Goal: Task Accomplishment & Management: Use online tool/utility

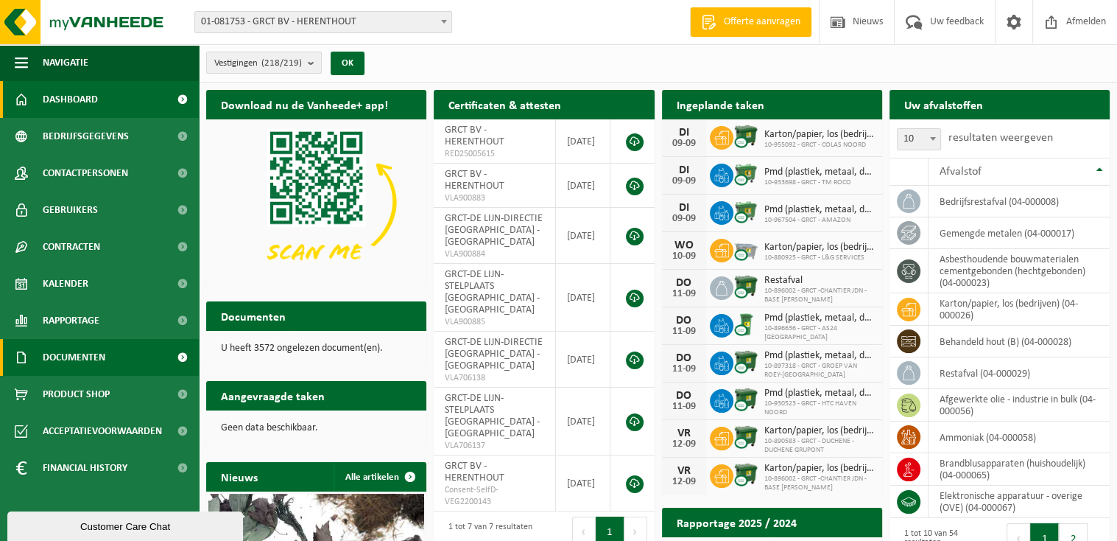
click at [180, 353] on span at bounding box center [182, 357] width 33 height 37
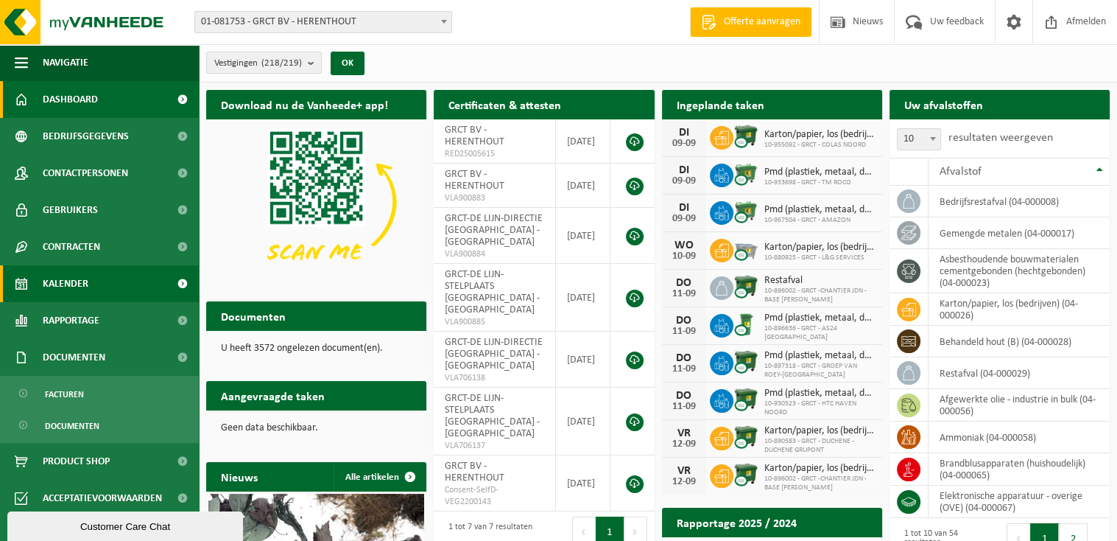
click at [166, 281] on span at bounding box center [182, 283] width 33 height 37
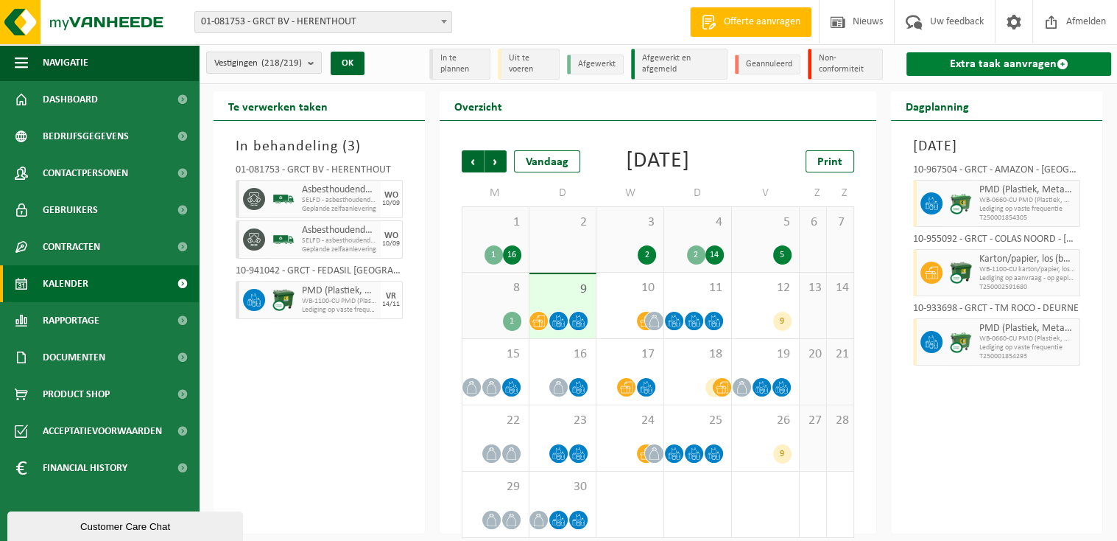
click at [1060, 62] on span at bounding box center [1063, 64] width 12 height 12
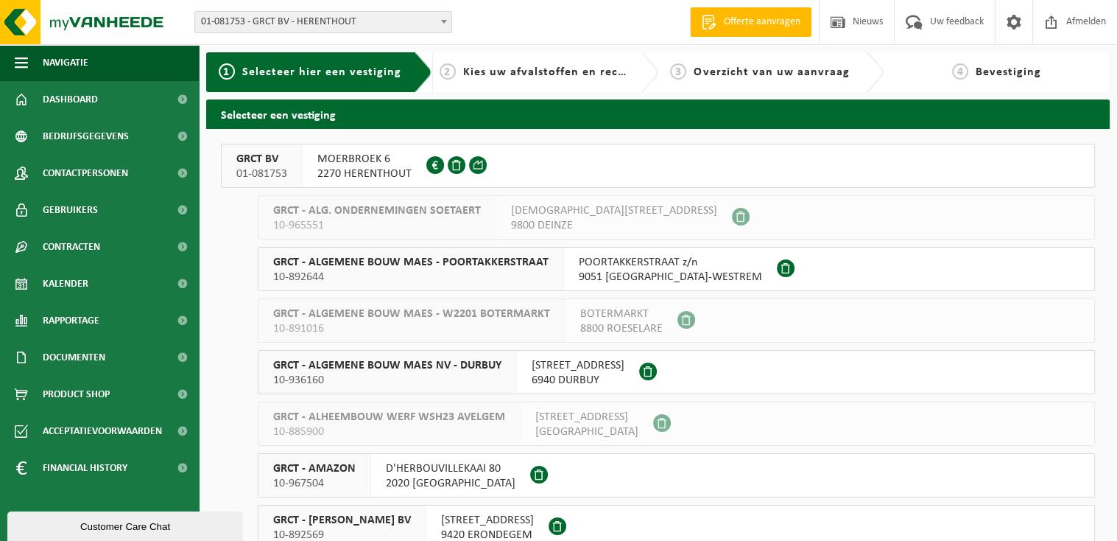
click at [402, 161] on span "MOERBROEK 6" at bounding box center [364, 159] width 94 height 15
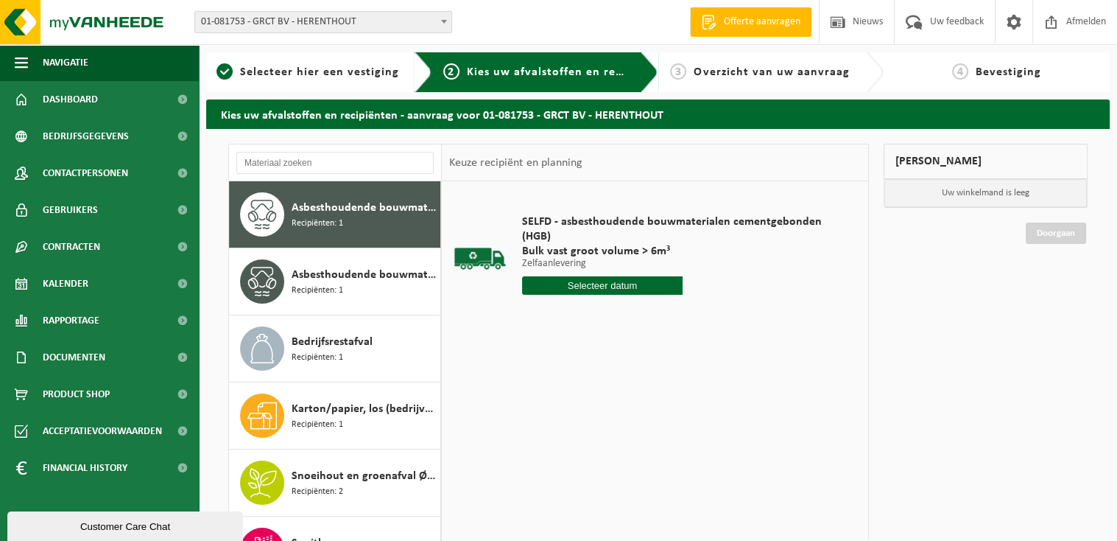
click at [639, 284] on input "text" at bounding box center [602, 285] width 161 height 18
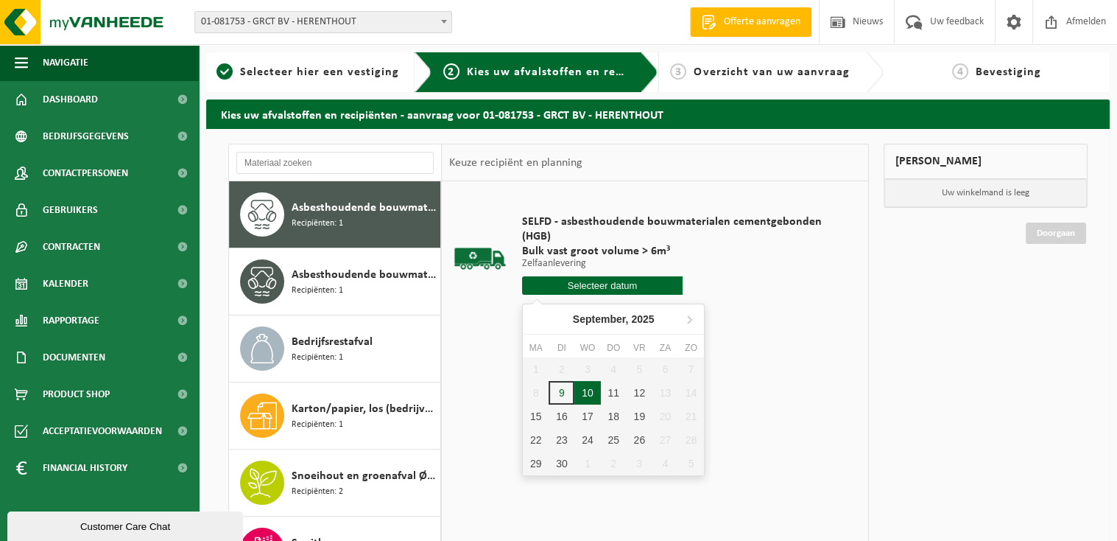
click at [591, 390] on div "10" at bounding box center [587, 393] width 26 height 24
type input "Van 2025-09-10"
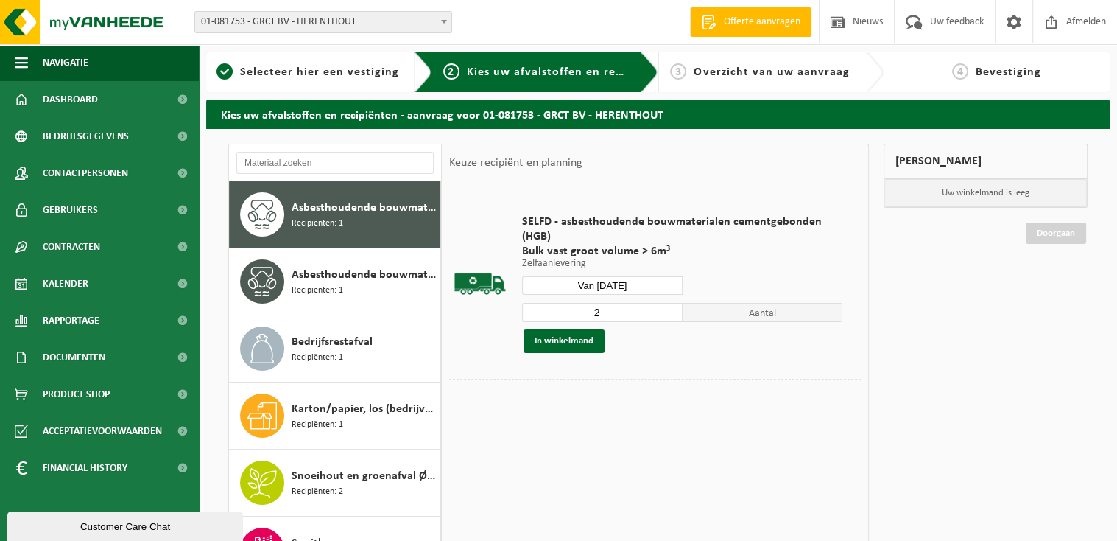
click at [674, 307] on input "2" at bounding box center [602, 312] width 161 height 19
click at [674, 307] on input "3" at bounding box center [602, 312] width 161 height 19
click at [674, 307] on input "4" at bounding box center [602, 312] width 161 height 19
click at [674, 307] on input "5" at bounding box center [602, 312] width 161 height 19
click at [674, 307] on input "6" at bounding box center [602, 312] width 161 height 19
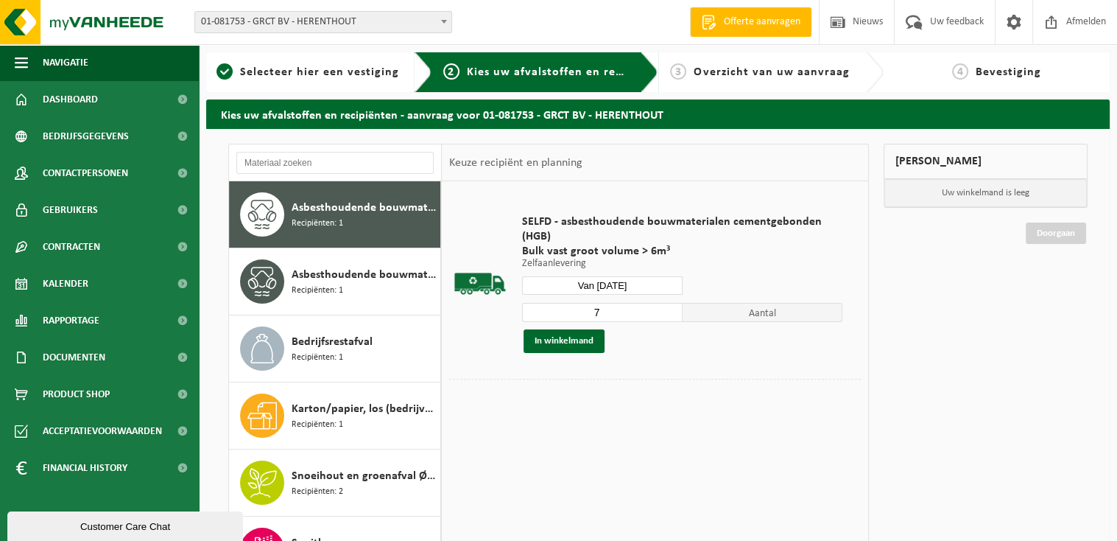
click at [674, 307] on input "7" at bounding box center [602, 312] width 161 height 19
click at [674, 307] on input "8" at bounding box center [602, 312] width 161 height 19
click at [674, 307] on input "9" at bounding box center [602, 312] width 161 height 19
type input "10"
click at [674, 307] on input "10" at bounding box center [602, 312] width 161 height 19
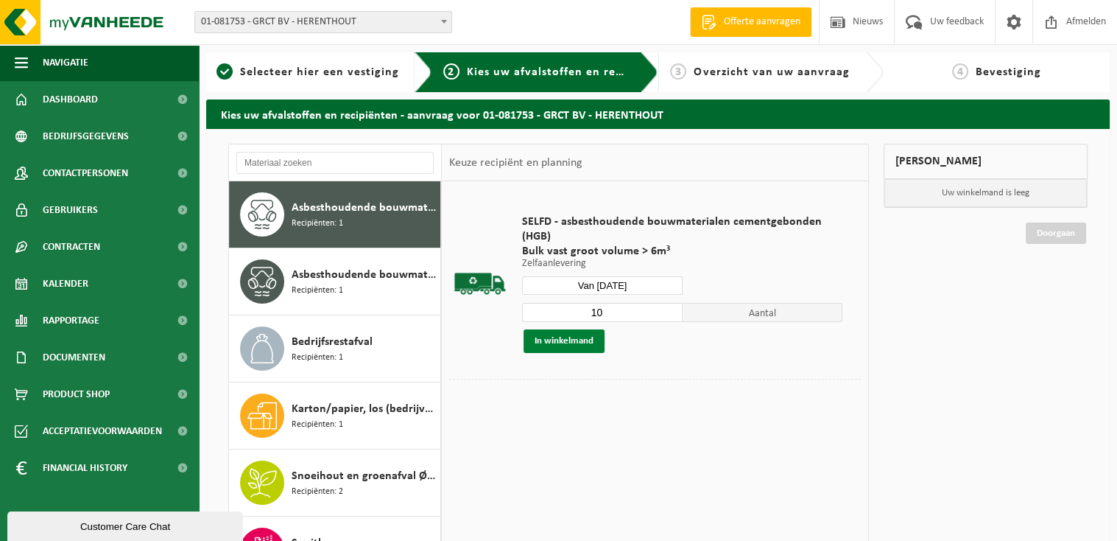
click at [560, 336] on button "In winkelmand" at bounding box center [564, 341] width 81 height 24
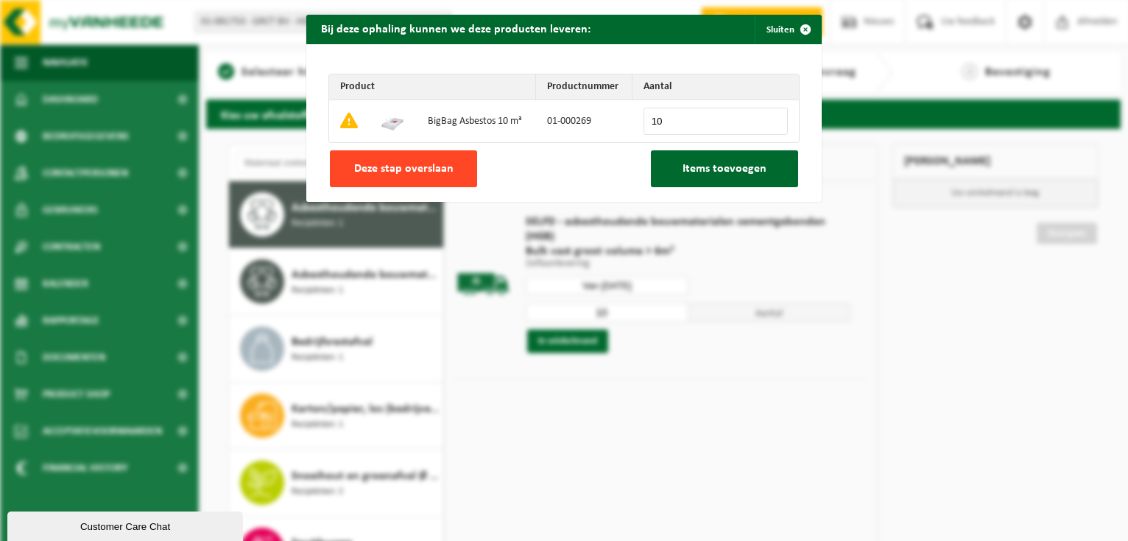
click at [398, 166] on span "Deze stap overslaan" at bounding box center [403, 169] width 99 height 12
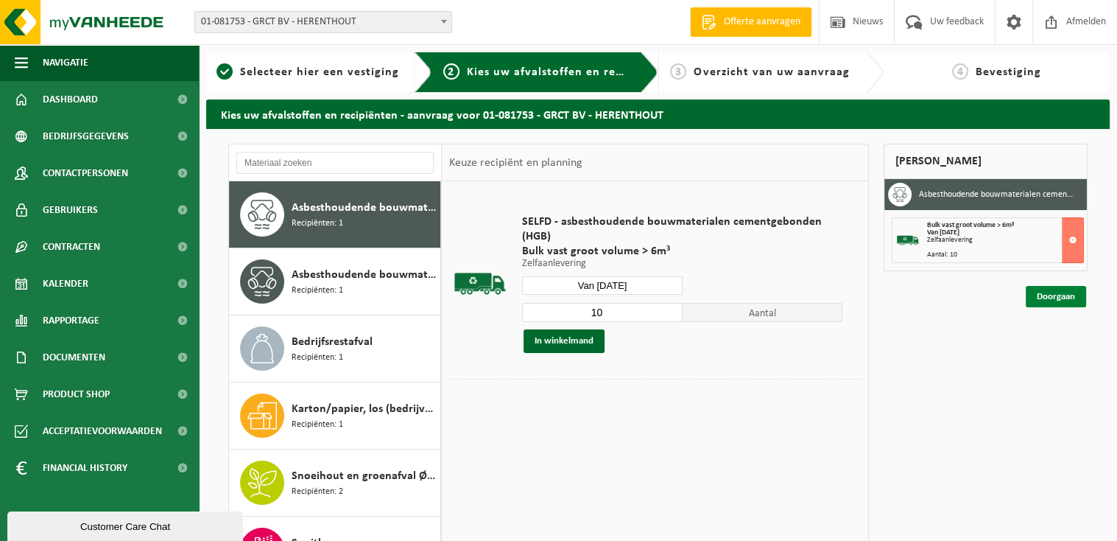
click at [1059, 303] on link "Doorgaan" at bounding box center [1056, 296] width 60 height 21
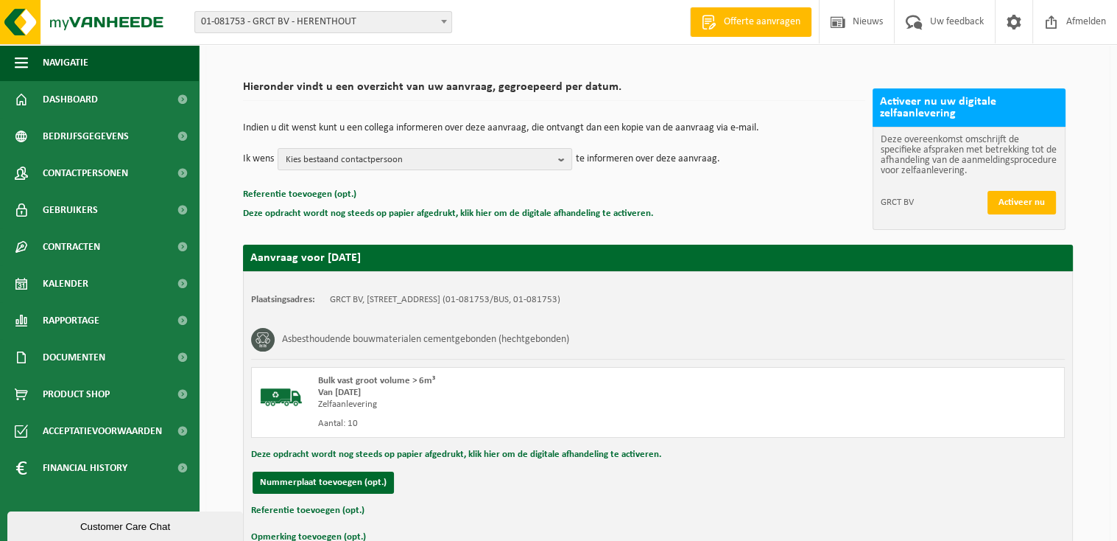
scroll to position [182, 0]
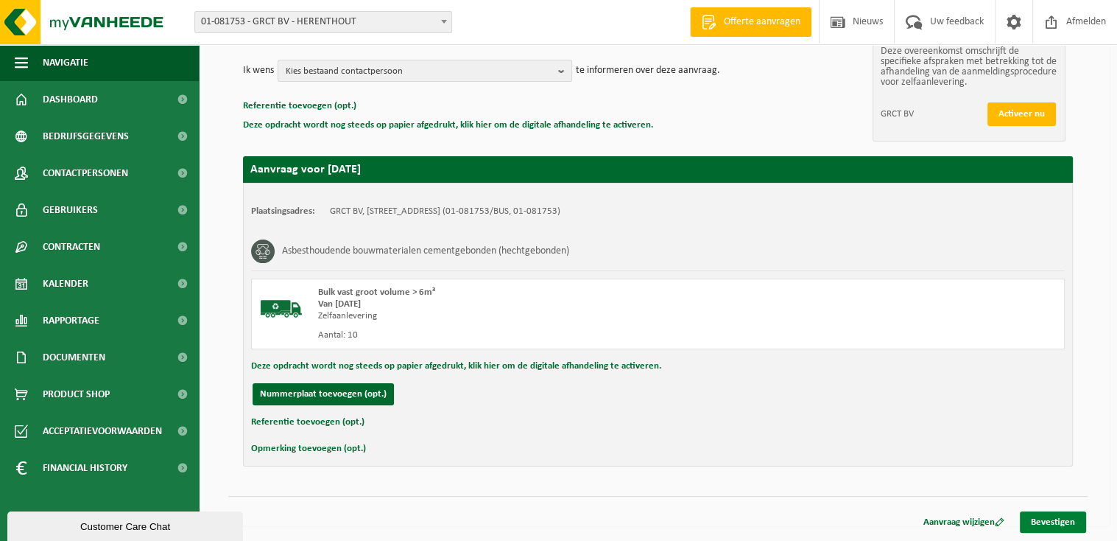
click at [1068, 518] on link "Bevestigen" at bounding box center [1053, 521] width 66 height 21
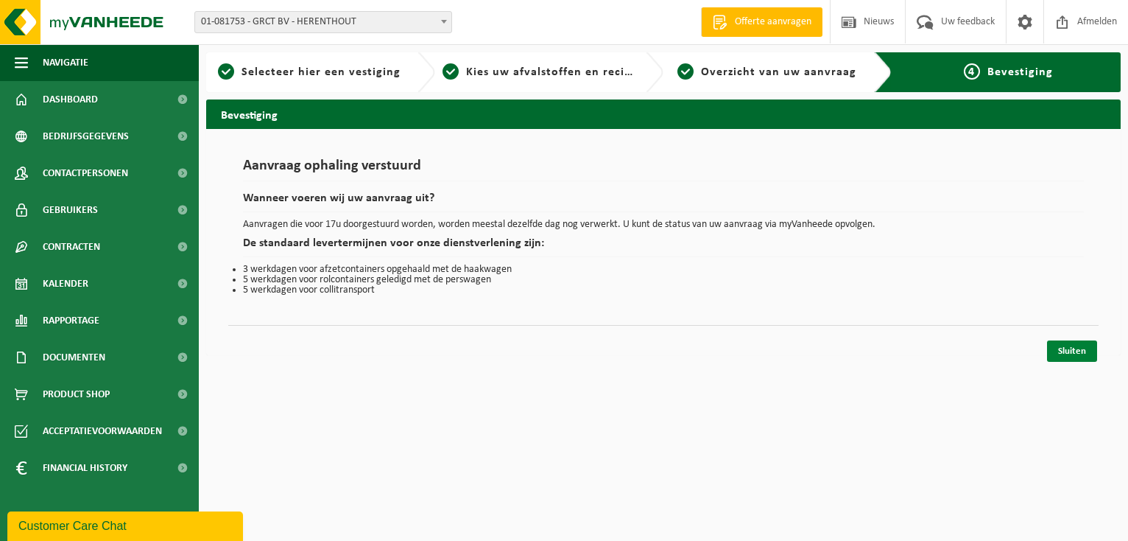
click at [1072, 345] on link "Sluiten" at bounding box center [1072, 350] width 50 height 21
